Goal: Contribute content: Contribute content

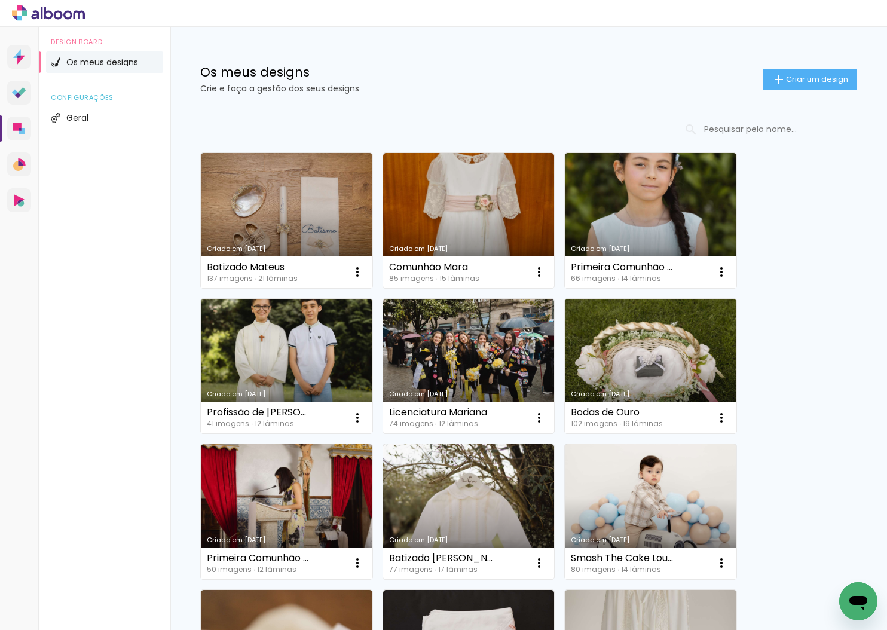
click at [797, 81] on span "Criar um design" at bounding box center [817, 79] width 62 height 8
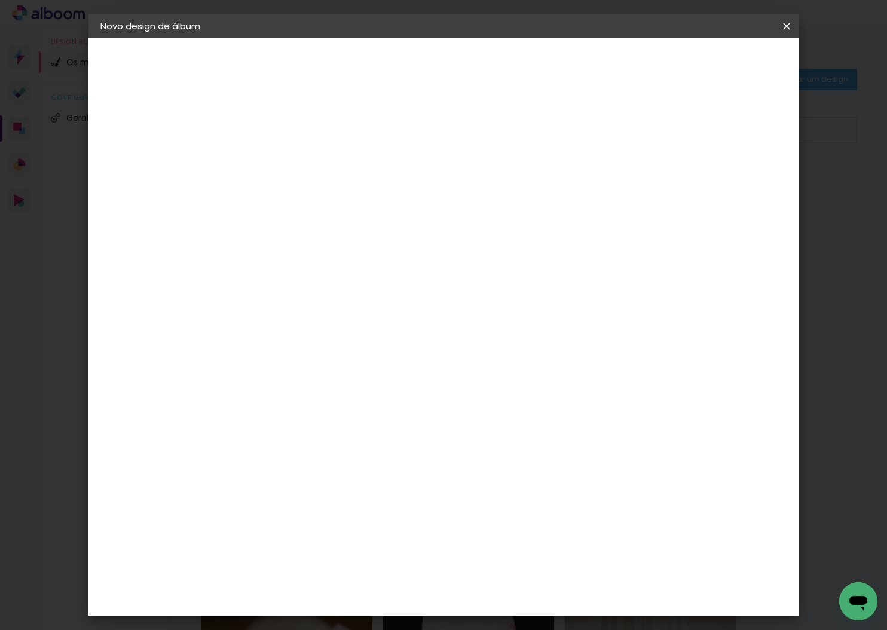
click at [296, 157] on input at bounding box center [296, 160] width 0 height 19
type input "Batizado Matias"
type paper-input "Batizado Matias"
click at [0, 0] on header "Informações Dê um título ao seu álbum. Avançar" at bounding box center [0, 0] width 0 height 0
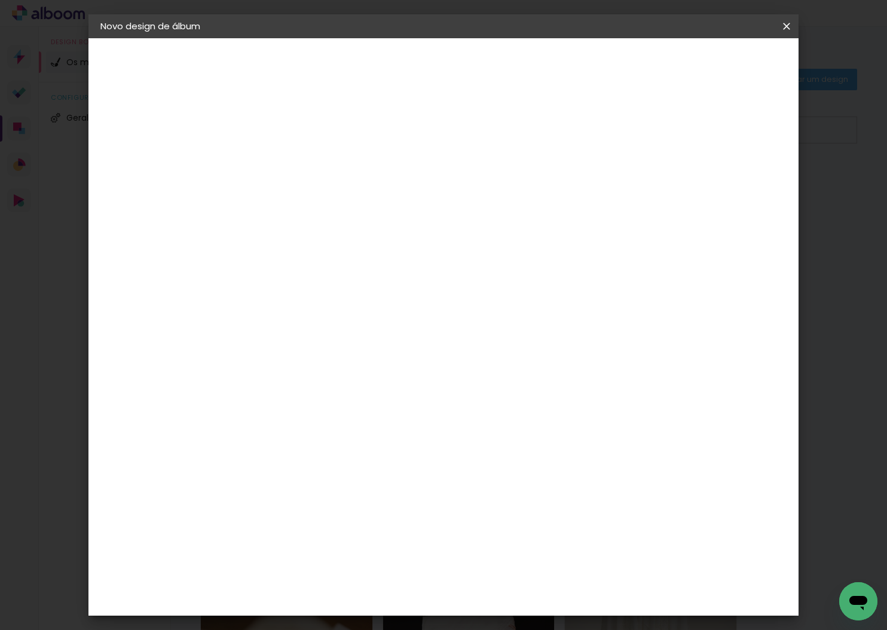
click at [418, 72] on paper-button "Avançar" at bounding box center [389, 63] width 59 height 20
drag, startPoint x: 355, startPoint y: 277, endPoint x: 392, endPoint y: 266, distance: 38.6
click at [359, 276] on paper-item "DreambooksPro" at bounding box center [314, 270] width 105 height 26
click at [471, 69] on paper-button "Avançar" at bounding box center [442, 63] width 59 height 20
drag, startPoint x: 485, startPoint y: 202, endPoint x: 486, endPoint y: 216, distance: 13.8
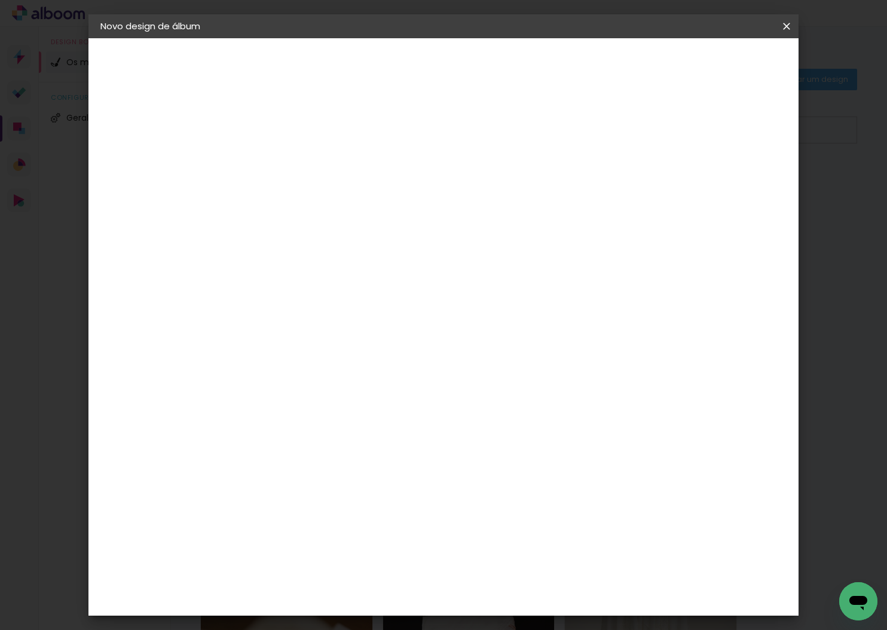
click at [342, 202] on input "text" at bounding box center [319, 208] width 47 height 19
click at [483, 207] on paper-item "Álbum" at bounding box center [521, 198] width 239 height 24
type input "Álbum"
click at [376, 350] on span "30 × 25" at bounding box center [349, 362] width 56 height 24
click at [508, 73] on header "Modelo Escolha o modelo do álbum. Voltar Avançar" at bounding box center [376, 73] width 265 height 71
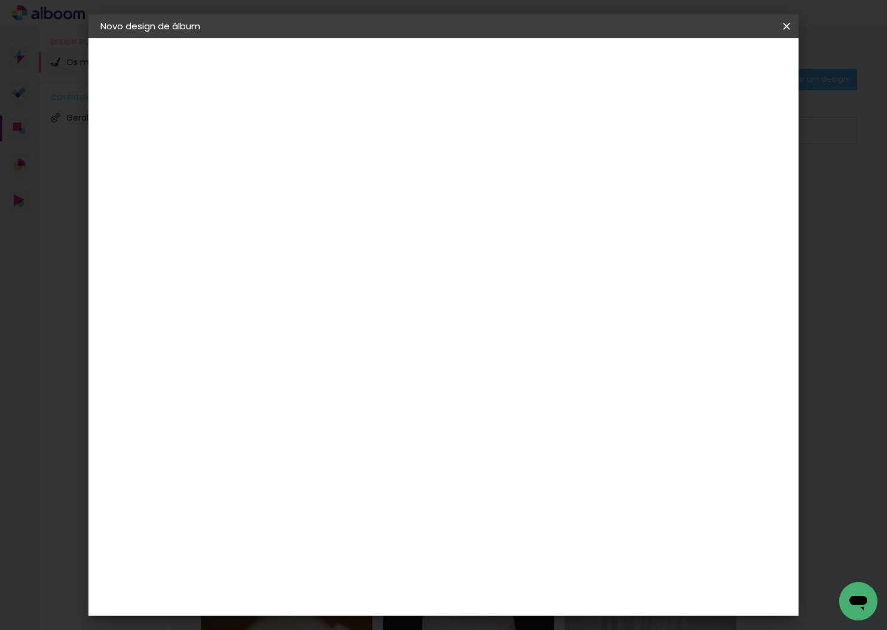
click at [0, 0] on slot "Avançar" at bounding box center [0, 0] width 0 height 0
click at [720, 66] on span "Iniciar design" at bounding box center [693, 63] width 54 height 8
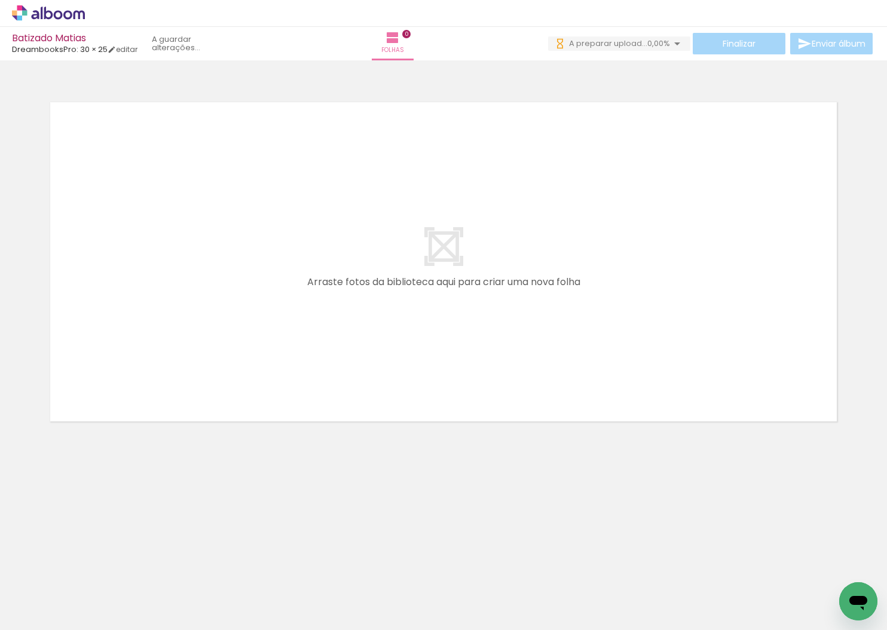
drag, startPoint x: 43, startPoint y: 593, endPoint x: 51, endPoint y: 616, distance: 24.0
click at [43, 593] on input "Todas as fotos" at bounding box center [33, 594] width 45 height 10
click at [0, 0] on slot "Não utilizadas" at bounding box center [0, 0] width 0 height 0
type input "Não utilizadas"
drag, startPoint x: 146, startPoint y: 489, endPoint x: 149, endPoint y: 604, distance: 115.3
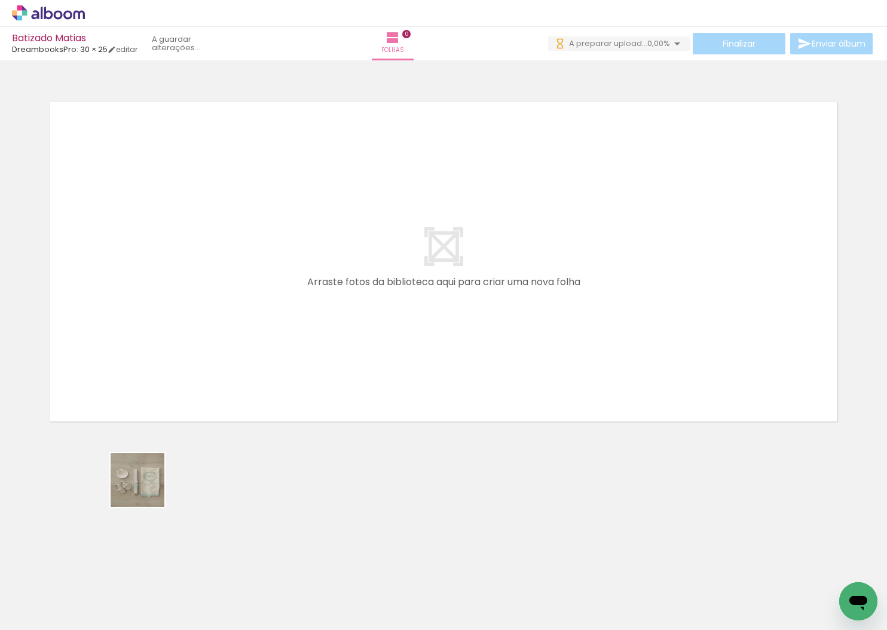
click at [168, 327] on quentale-workspace at bounding box center [443, 315] width 887 height 630
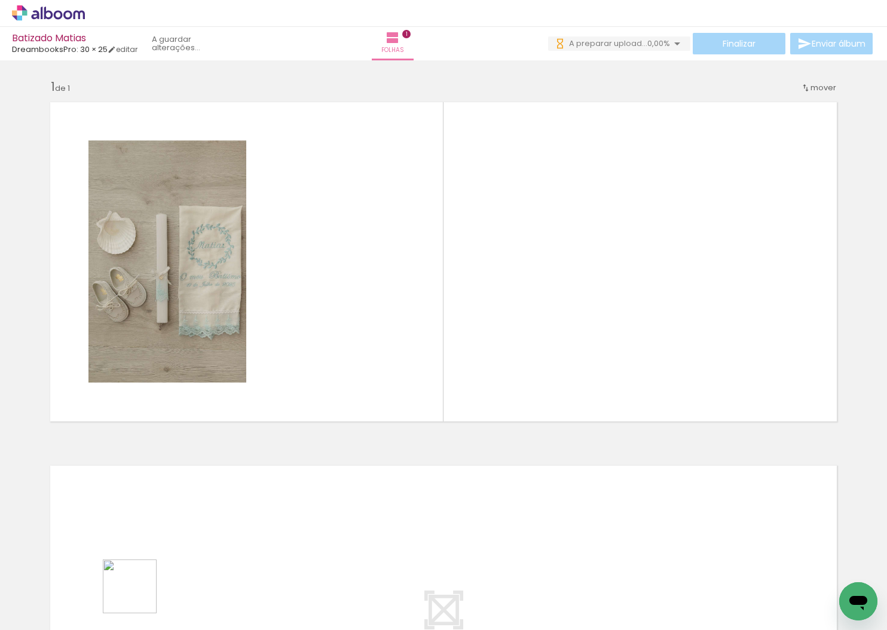
drag, startPoint x: 136, startPoint y: 602, endPoint x: 154, endPoint y: 615, distance: 22.4
click at [369, 341] on quentale-workspace at bounding box center [443, 315] width 887 height 630
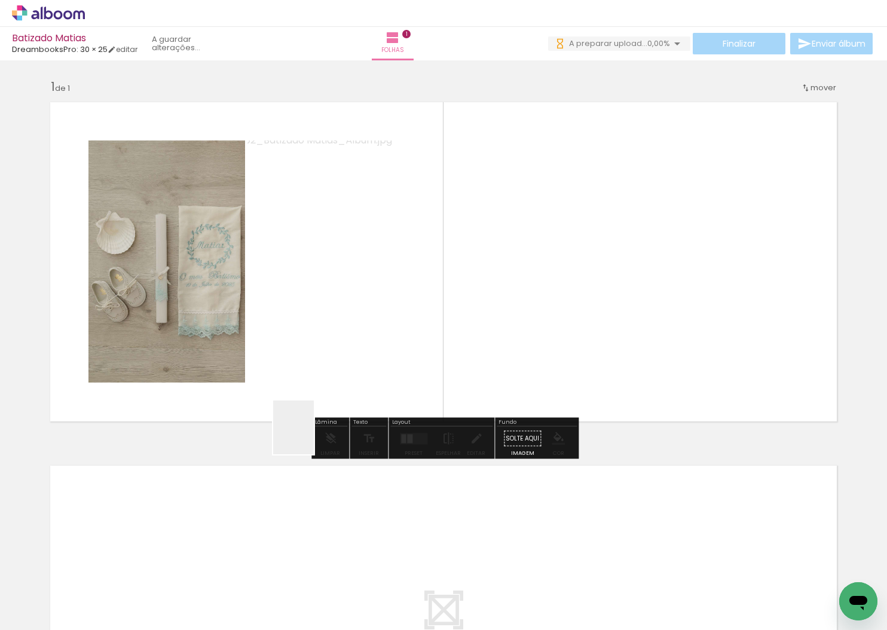
drag, startPoint x: 133, startPoint y: 602, endPoint x: 226, endPoint y: 491, distance: 145.1
click at [495, 324] on quentale-workspace at bounding box center [443, 315] width 887 height 630
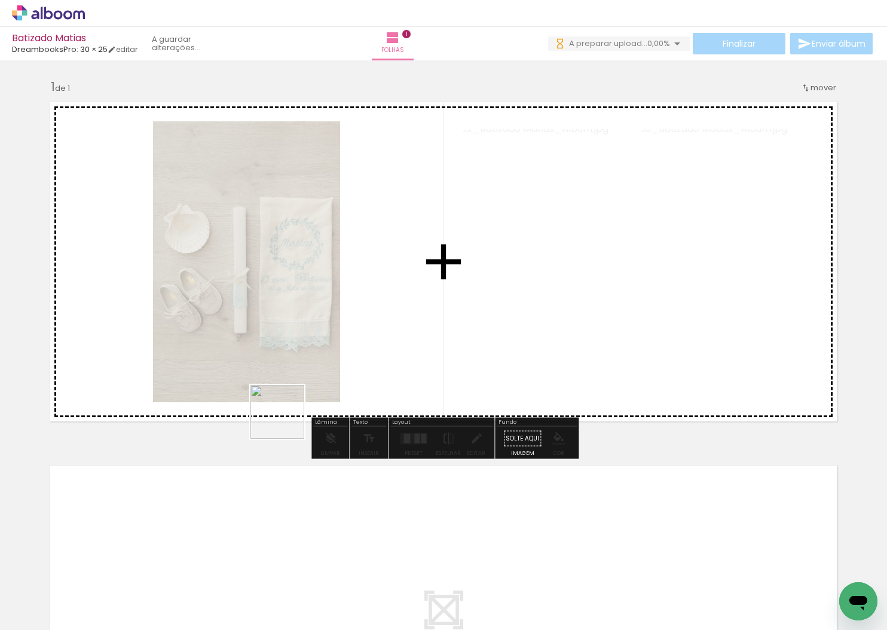
drag, startPoint x: 286, startPoint y: 421, endPoint x: 430, endPoint y: 335, distance: 167.2
click at [430, 335] on quentale-workspace at bounding box center [443, 315] width 887 height 630
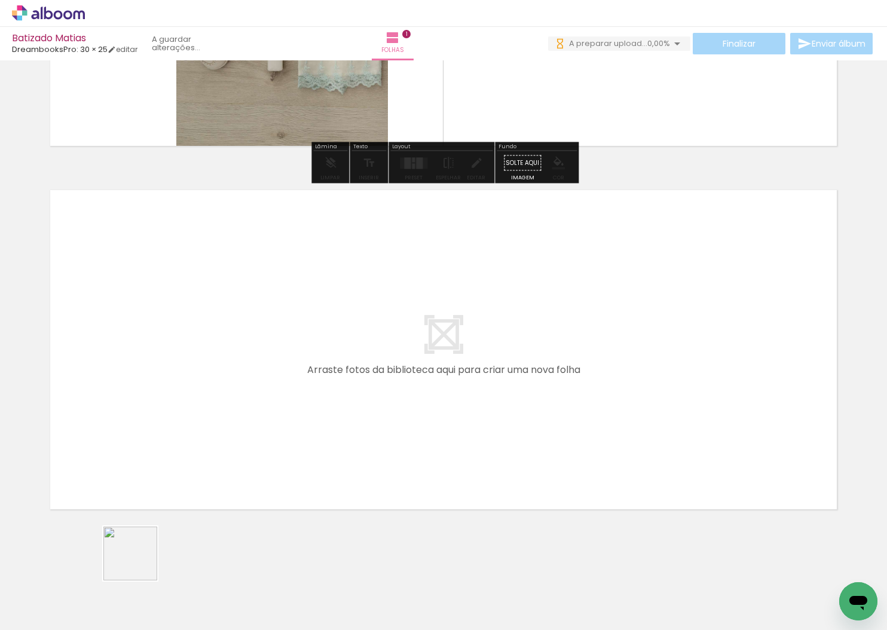
drag, startPoint x: 139, startPoint y: 562, endPoint x: 197, endPoint y: 306, distance: 262.8
click at [197, 306] on quentale-workspace at bounding box center [443, 315] width 887 height 630
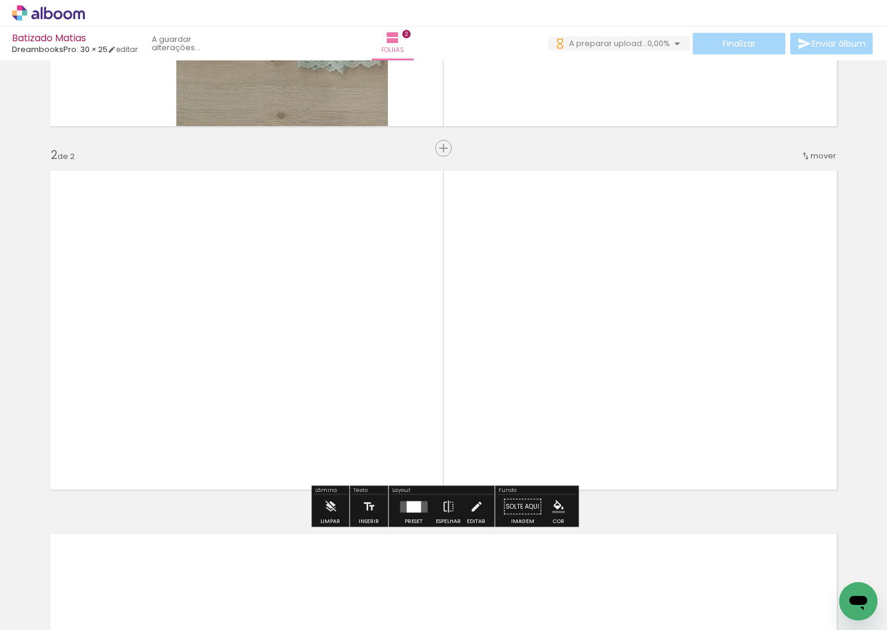
scroll to position [317, 0]
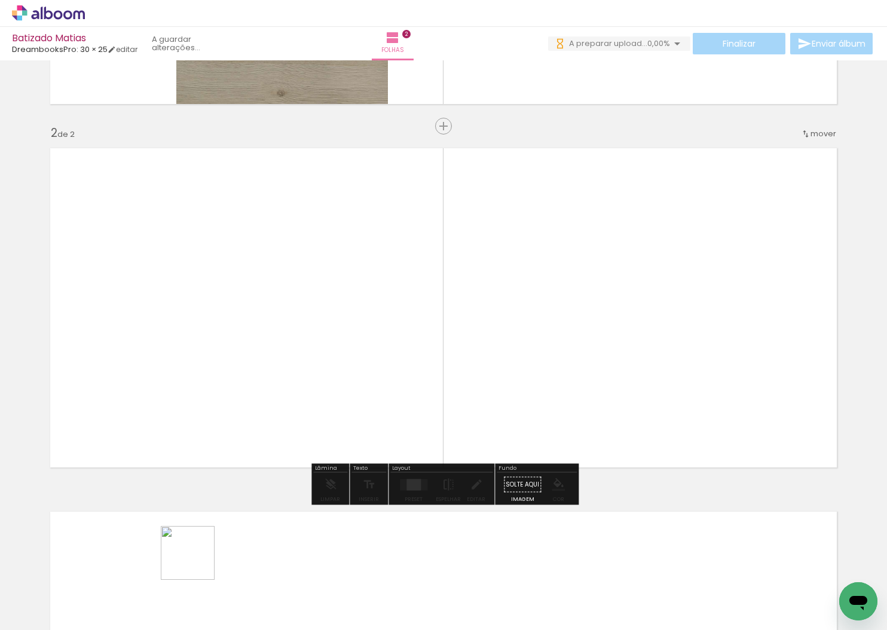
drag, startPoint x: 197, startPoint y: 575, endPoint x: 194, endPoint y: 477, distance: 97.4
click at [195, 325] on quentale-workspace at bounding box center [443, 315] width 887 height 630
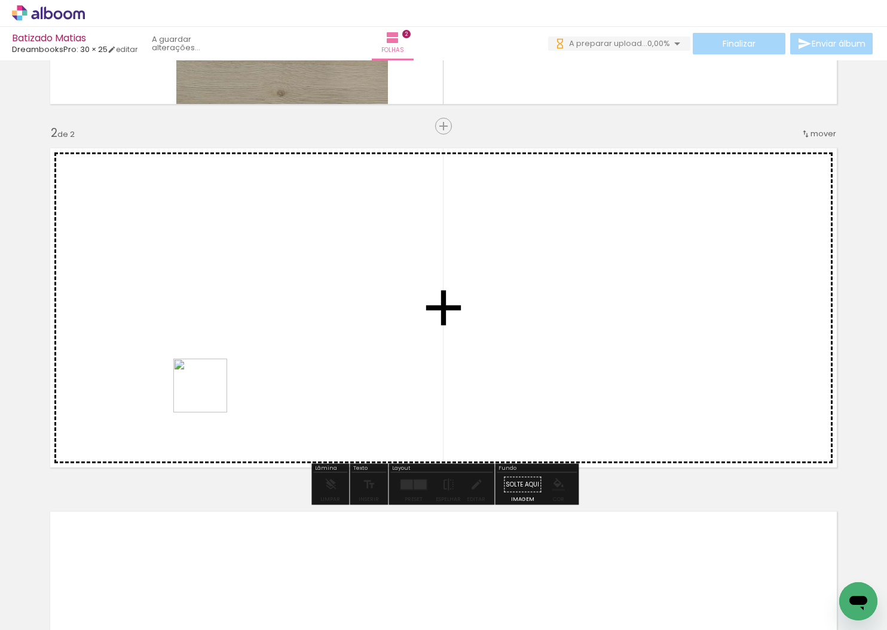
drag, startPoint x: 209, startPoint y: 394, endPoint x: 208, endPoint y: 357, distance: 37.1
click at [265, 265] on quentale-workspace at bounding box center [443, 315] width 887 height 630
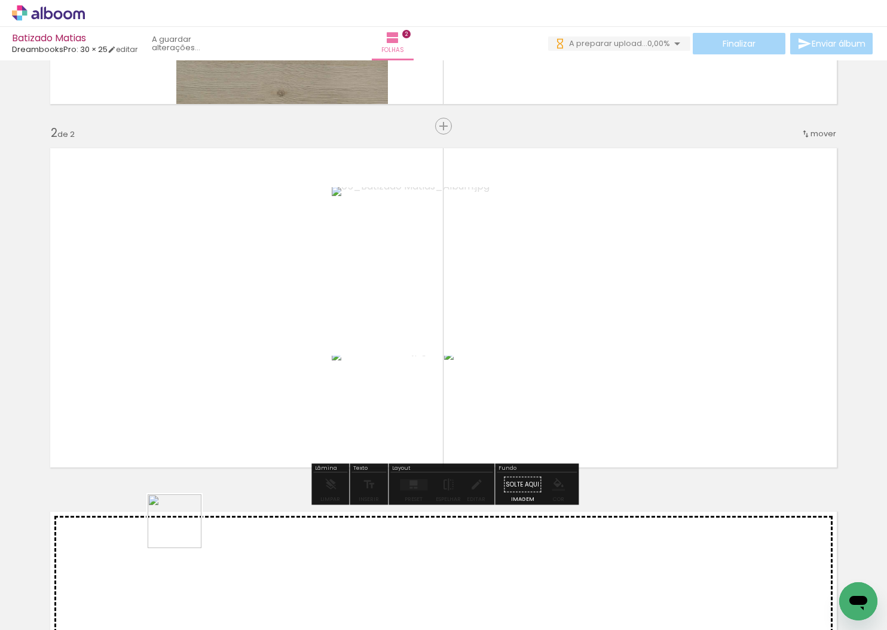
drag, startPoint x: 116, startPoint y: 610, endPoint x: 161, endPoint y: 573, distance: 58.1
click at [236, 428] on quentale-workspace at bounding box center [443, 315] width 887 height 630
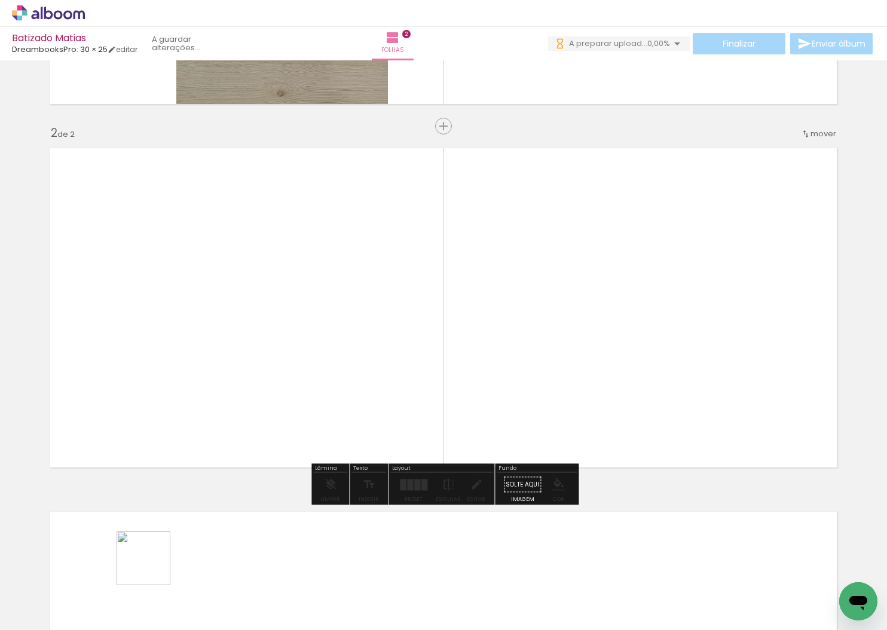
drag, startPoint x: 136, startPoint y: 590, endPoint x: 161, endPoint y: 606, distance: 29.0
click at [216, 443] on quentale-workspace at bounding box center [443, 315] width 887 height 630
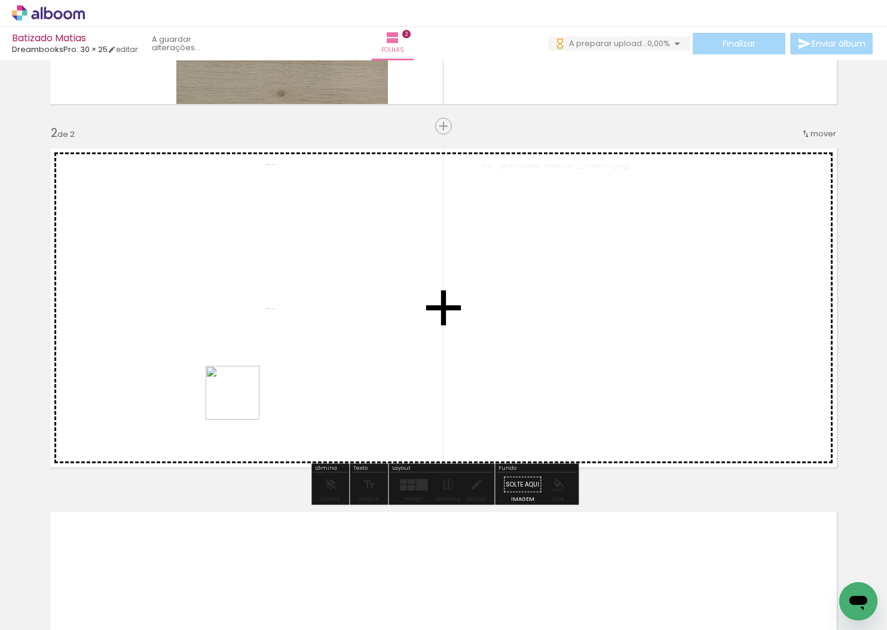
drag, startPoint x: 238, startPoint y: 409, endPoint x: 241, endPoint y: 402, distance: 8.6
click at [241, 402] on quentale-workspace at bounding box center [443, 315] width 887 height 630
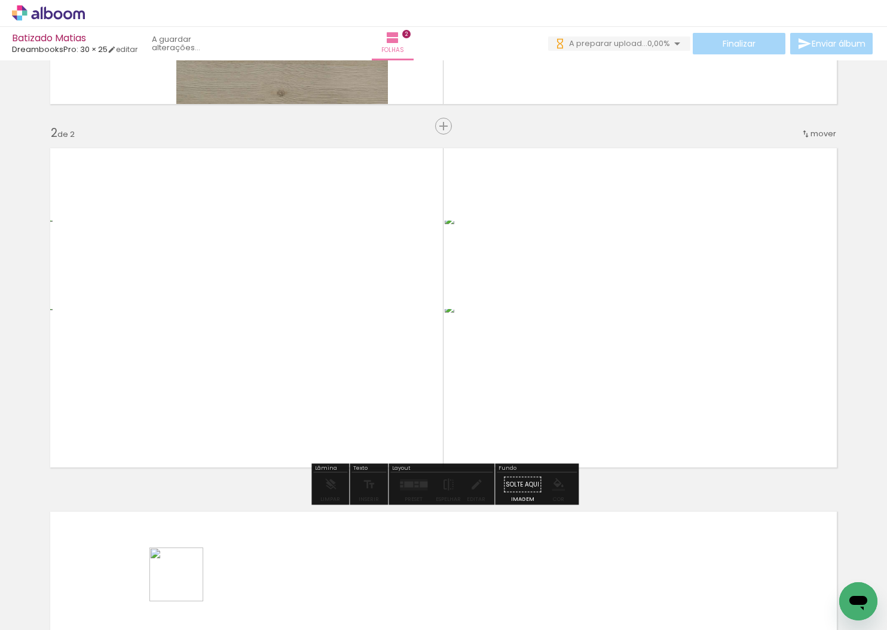
drag, startPoint x: 185, startPoint y: 583, endPoint x: 180, endPoint y: 520, distance: 63.6
click at [226, 358] on quentale-workspace at bounding box center [443, 315] width 887 height 630
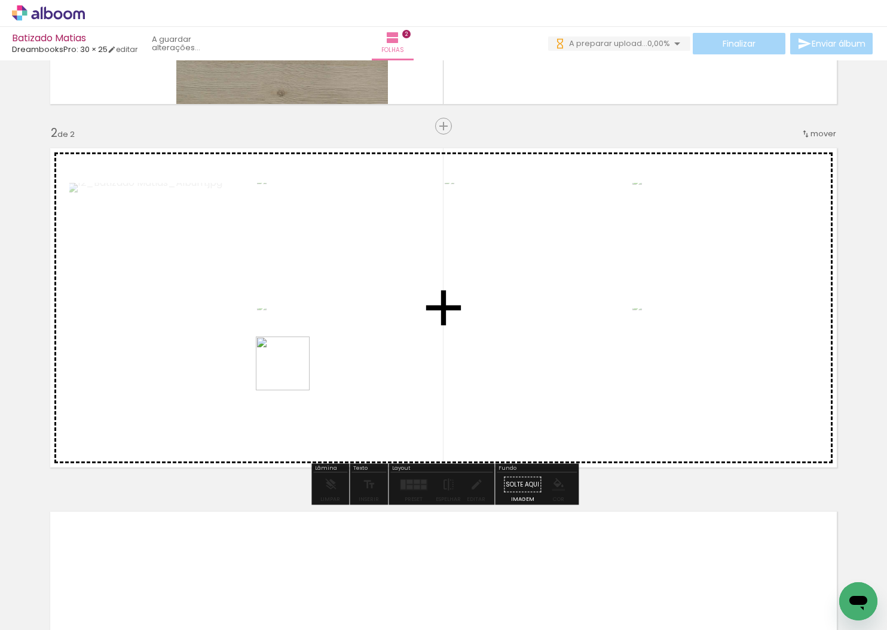
scroll to position [0, 0]
drag, startPoint x: 251, startPoint y: 418, endPoint x: 306, endPoint y: 361, distance: 79.0
click at [302, 363] on quentale-workspace at bounding box center [443, 315] width 887 height 630
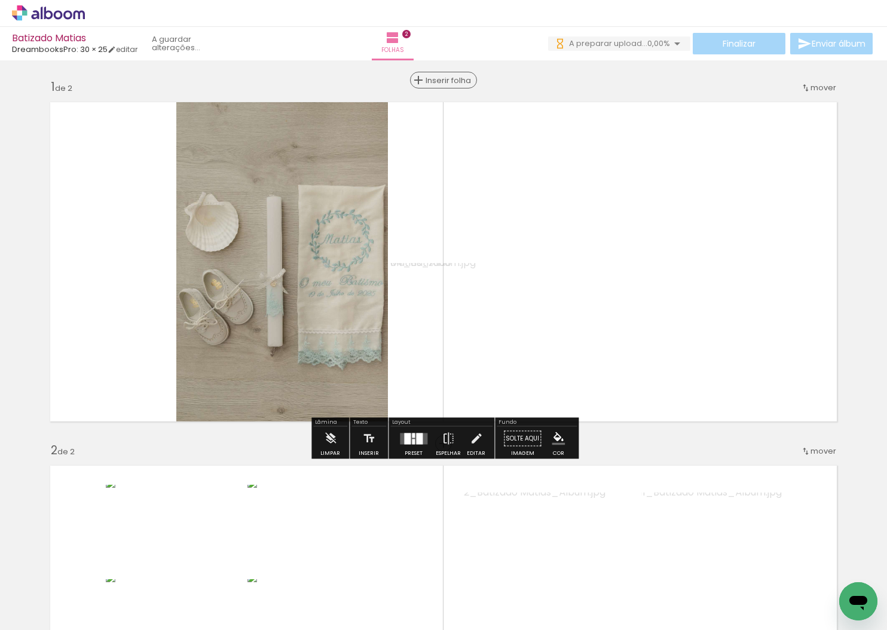
click at [443, 77] on span "Inserir folha" at bounding box center [448, 80] width 47 height 8
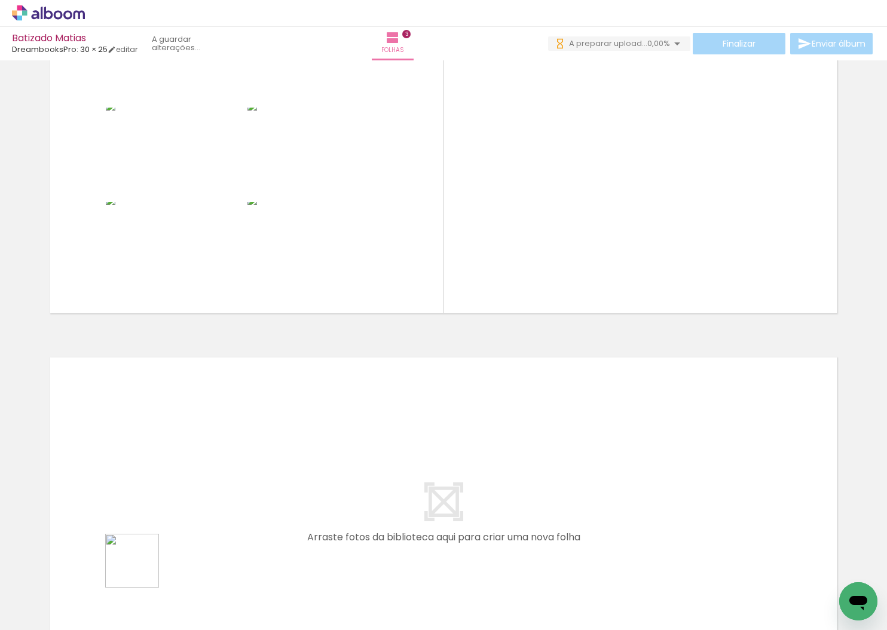
drag, startPoint x: 115, startPoint y: 595, endPoint x: 240, endPoint y: 449, distance: 192.8
click at [240, 449] on quentale-workspace at bounding box center [443, 315] width 887 height 630
